Goal: Task Accomplishment & Management: Manage account settings

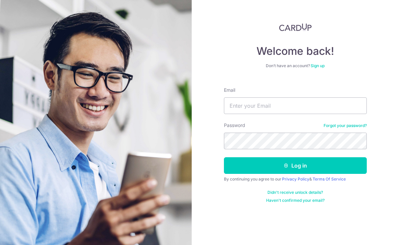
type input "ckeyyl@hotmail.com"
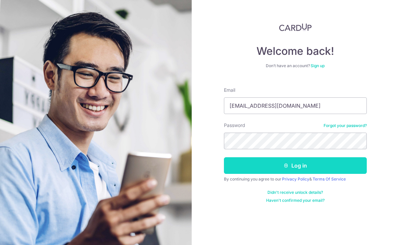
click at [265, 166] on button "Log in" at bounding box center [295, 165] width 143 height 17
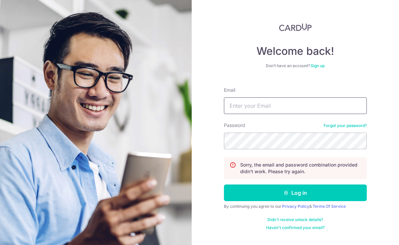
click at [257, 104] on input "Email" at bounding box center [295, 105] width 143 height 17
type input "[EMAIL_ADDRESS][DOMAIN_NAME]"
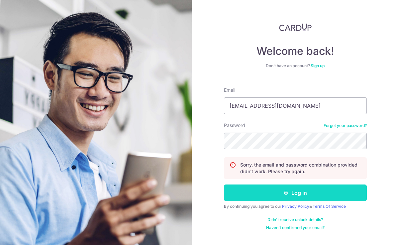
click at [274, 192] on button "Log in" at bounding box center [295, 192] width 143 height 17
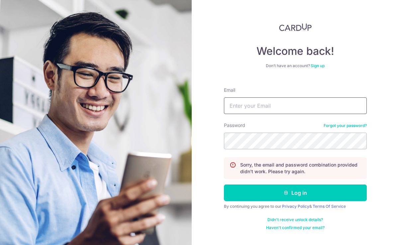
click at [275, 106] on input "Email" at bounding box center [295, 105] width 143 height 17
type input "[EMAIL_ADDRESS][DOMAIN_NAME]"
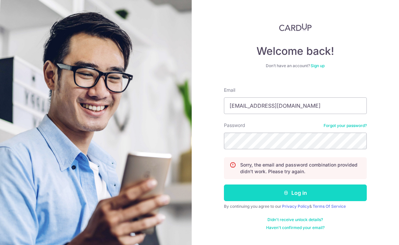
click at [283, 194] on icon "submit" at bounding box center [285, 192] width 5 height 5
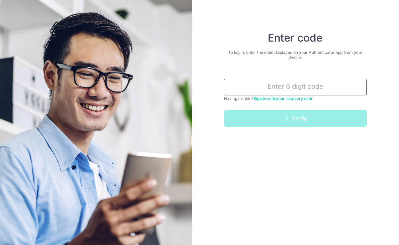
click at [269, 87] on input "text" at bounding box center [295, 87] width 143 height 17
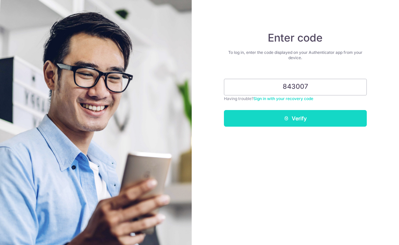
type input "843007"
click at [293, 117] on button "Verify" at bounding box center [295, 118] width 143 height 17
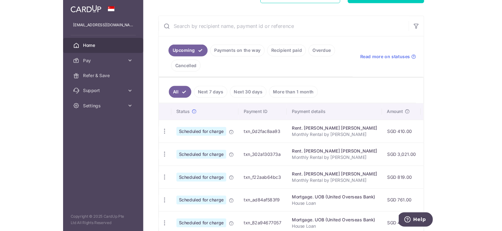
scroll to position [113, 0]
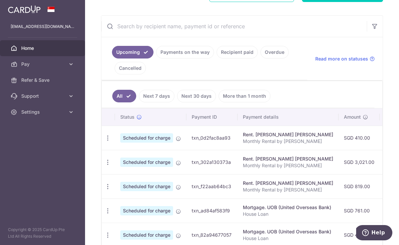
click at [2, 241] on aside "[EMAIL_ADDRESS][DOMAIN_NAME] Home Pay Payments Recipients Cards Refer & Save Su…" at bounding box center [42, 122] width 85 height 245
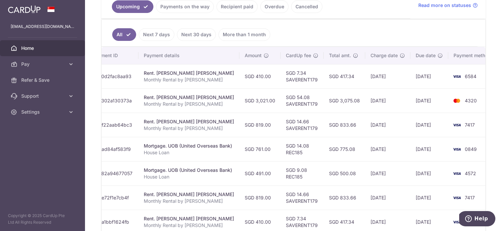
scroll to position [161, 0]
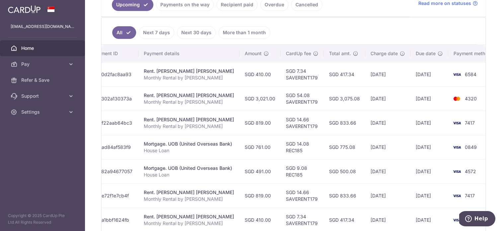
drag, startPoint x: 353, startPoint y: 75, endPoint x: 338, endPoint y: 74, distance: 15.0
click at [338, 74] on td "SGD 417.34" at bounding box center [345, 74] width 42 height 24
copy td "417.34"
click at [379, 74] on td "[DATE]" at bounding box center [388, 74] width 45 height 24
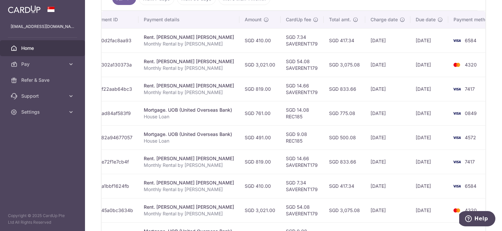
scroll to position [0, 0]
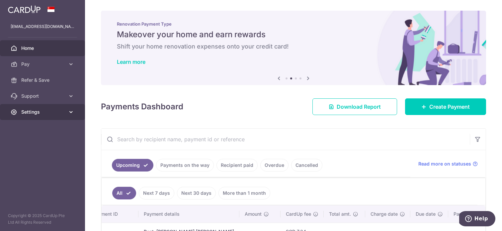
click at [70, 112] on icon at bounding box center [71, 112] width 7 height 7
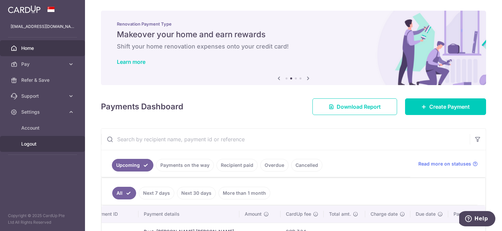
click at [33, 146] on span "Logout" at bounding box center [43, 144] width 44 height 7
